Goal: Transaction & Acquisition: Purchase product/service

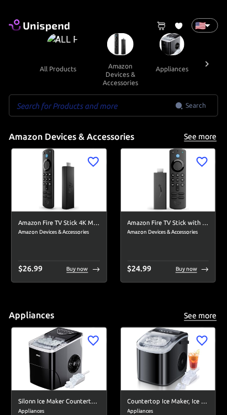
click at [138, 108] on input "text" at bounding box center [92, 105] width 166 height 22
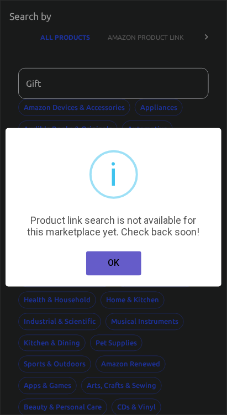
click at [133, 262] on button "OK" at bounding box center [113, 263] width 55 height 24
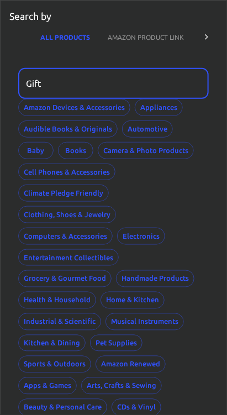
click at [152, 86] on input "Gift" at bounding box center [109, 83] width 183 height 31
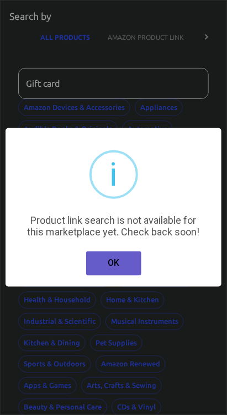
click at [128, 271] on button "OK" at bounding box center [113, 263] width 55 height 24
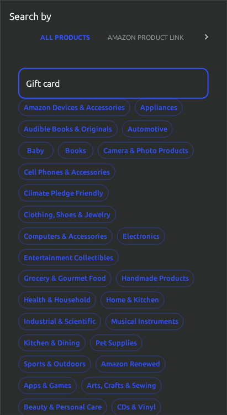
click at [46, 84] on input "Gift card" at bounding box center [109, 83] width 183 height 31
type input "card"
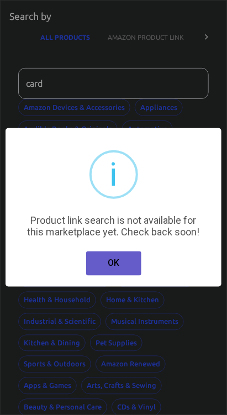
click at [127, 252] on button "OK" at bounding box center [113, 263] width 55 height 24
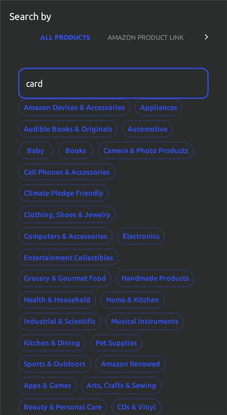
click at [157, 36] on button "AMAZON PRODUCT LINK" at bounding box center [146, 37] width 94 height 27
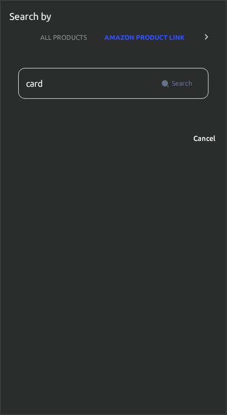
click at [208, 138] on button "Cancel" at bounding box center [204, 138] width 35 height 17
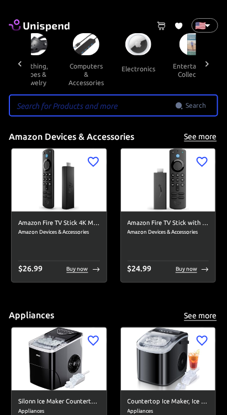
scroll to position [0, 543]
click at [120, 108] on input "text" at bounding box center [92, 105] width 166 height 22
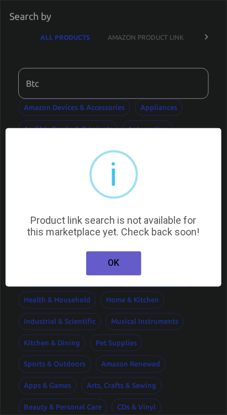
click at [126, 266] on button "OK" at bounding box center [113, 263] width 55 height 24
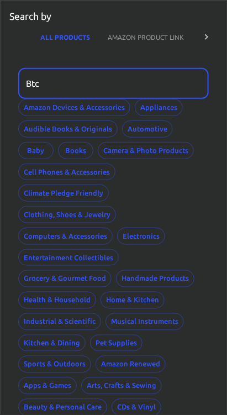
click at [185, 191] on div "Amazon Devices & Accessories Appliances Audible Books & Originals Automotive Ba…" at bounding box center [113, 268] width 191 height 338
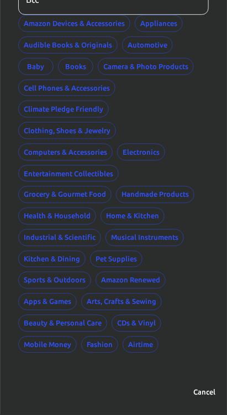
scroll to position [84, 0]
click at [131, 261] on button "Pet Supplies" at bounding box center [116, 259] width 52 height 17
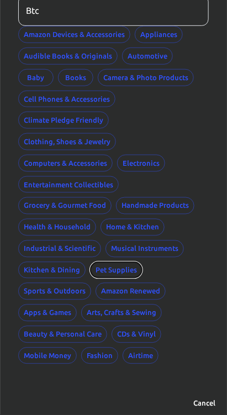
scroll to position [84, 0]
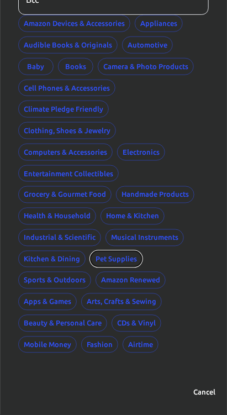
click at [113, 256] on button "Pet Supplies" at bounding box center [116, 259] width 52 height 17
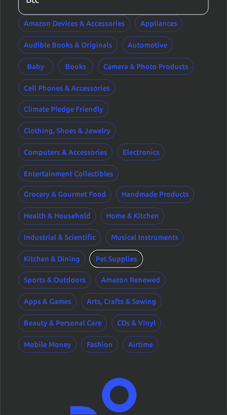
click at [122, 258] on button "Pet Supplies" at bounding box center [116, 259] width 52 height 17
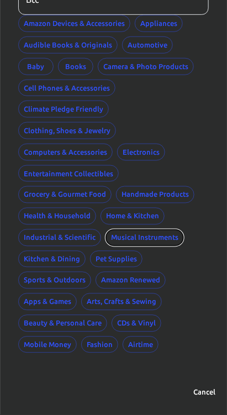
click at [138, 241] on button "Musical Instruments" at bounding box center [145, 237] width 78 height 17
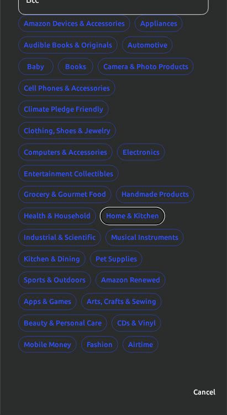
click at [154, 215] on button "Home & Kitchen" at bounding box center [133, 216] width 64 height 17
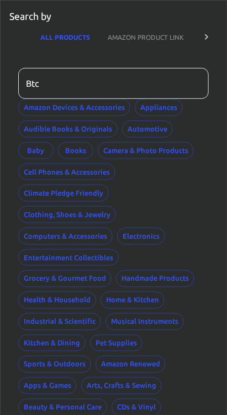
click at [177, 40] on button "AMAZON PRODUCT LINK" at bounding box center [146, 37] width 94 height 27
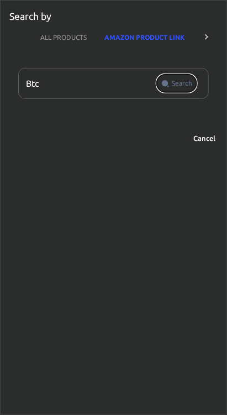
click at [190, 81] on span "Search" at bounding box center [182, 83] width 20 height 11
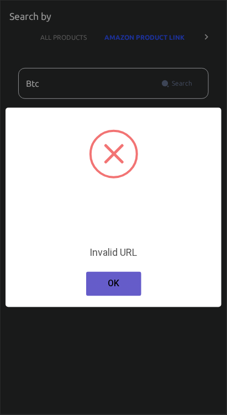
click at [133, 285] on button "OK" at bounding box center [113, 284] width 55 height 24
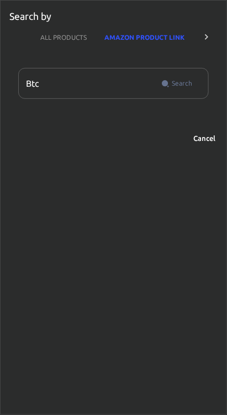
click at [93, 86] on input "Btc" at bounding box center [87, 83] width 139 height 31
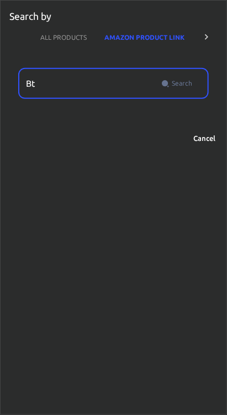
type input "B"
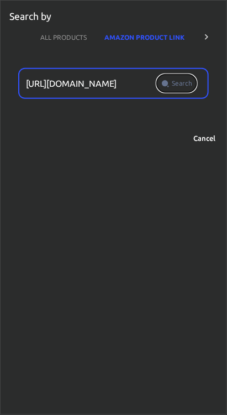
click at [176, 81] on span "Search" at bounding box center [182, 83] width 20 height 11
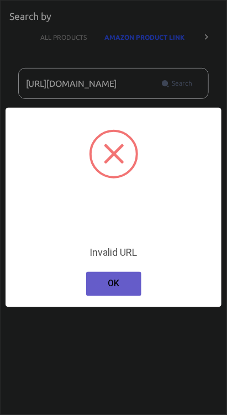
click at [118, 293] on button "OK" at bounding box center [113, 284] width 55 height 24
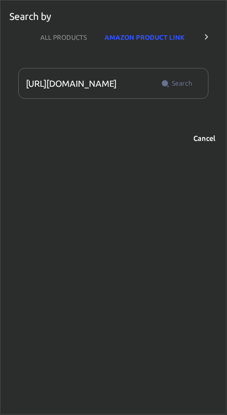
click at [141, 84] on input "[URL][DOMAIN_NAME]" at bounding box center [87, 83] width 139 height 31
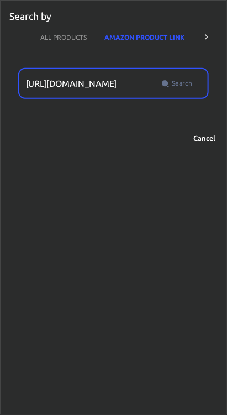
click at [157, 75] on button "Search" at bounding box center [177, 84] width 40 height 18
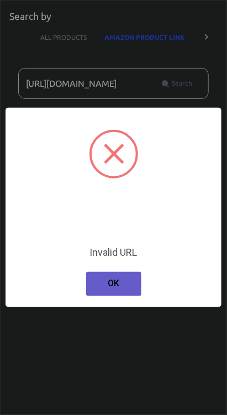
click at [129, 281] on button "OK" at bounding box center [113, 284] width 55 height 24
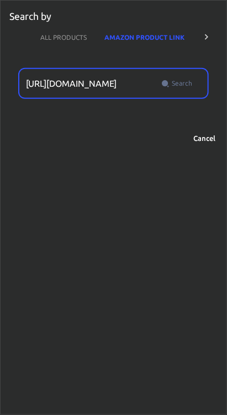
type input "[URL][DOMAIN_NAME]"
click at [186, 85] on span "Search" at bounding box center [182, 83] width 20 height 11
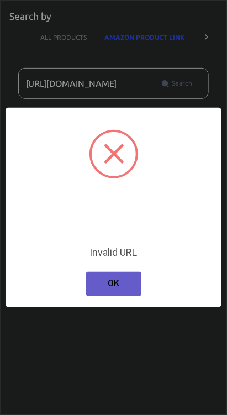
click at [127, 289] on button "OK" at bounding box center [113, 284] width 55 height 24
